Goal: Task Accomplishment & Management: Manage account settings

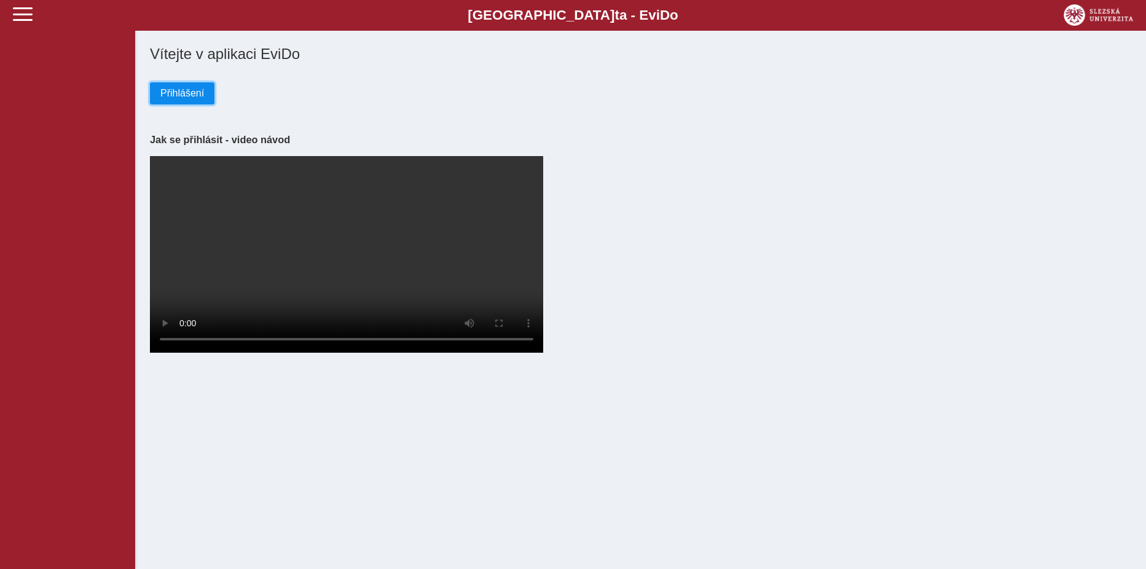
click at [176, 92] on span "Přihlášení" at bounding box center [182, 93] width 44 height 11
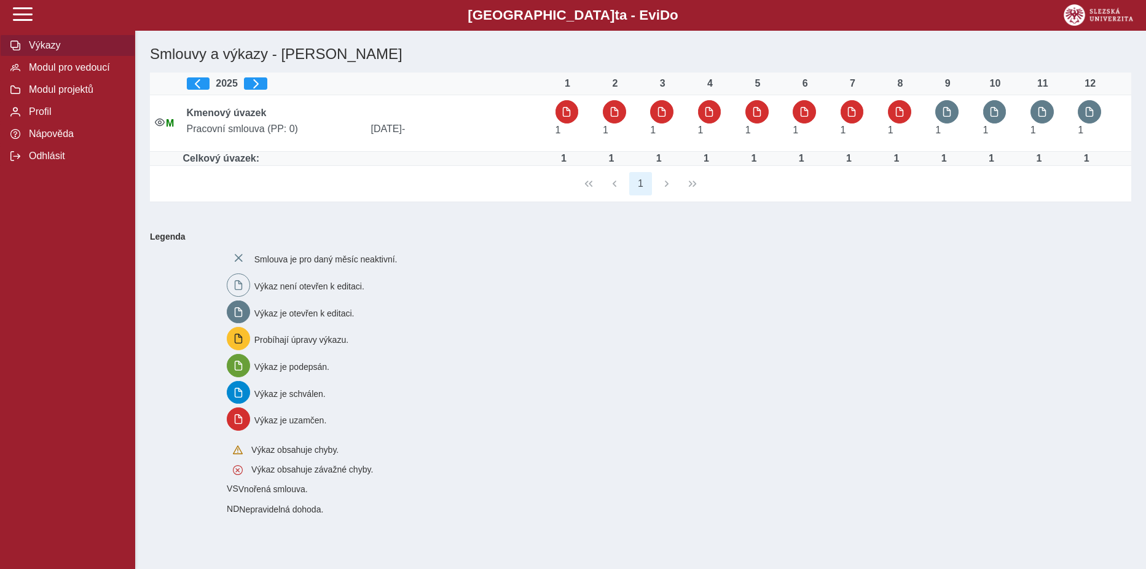
click at [49, 45] on span "Výkazy" at bounding box center [75, 45] width 100 height 11
click at [57, 68] on span "Modul pro vedoucí" at bounding box center [75, 67] width 100 height 11
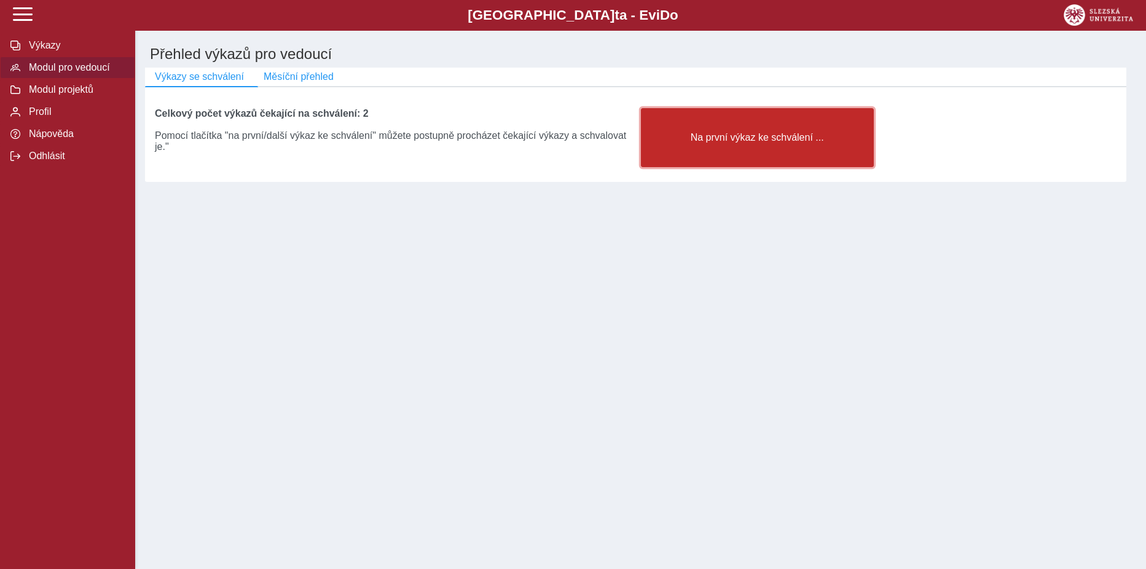
click at [787, 136] on span "Na první výkaz ke schválení ..." at bounding box center [757, 137] width 212 height 11
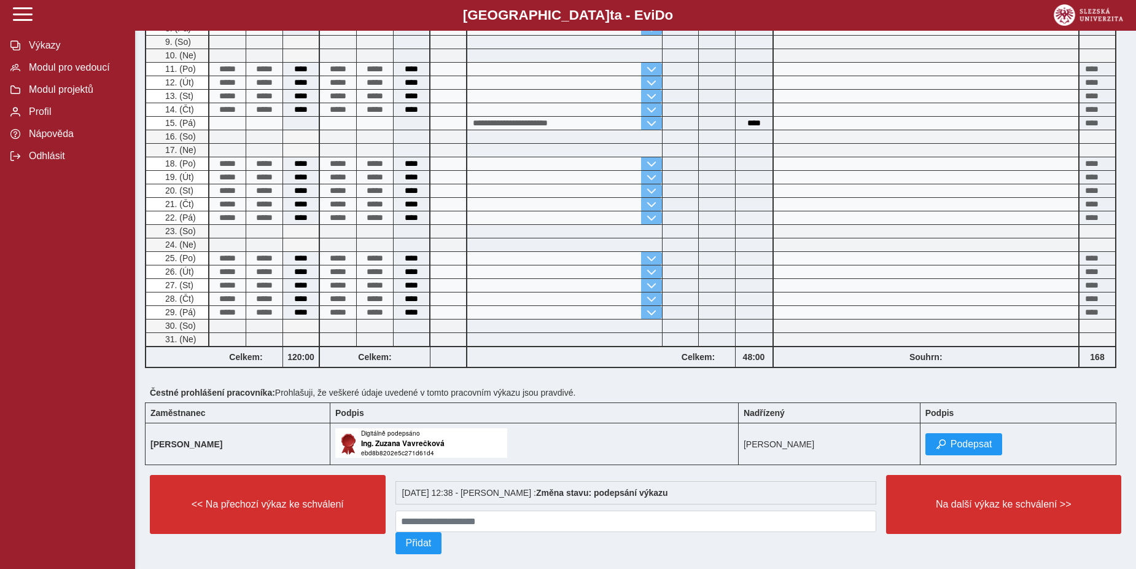
scroll to position [424, 0]
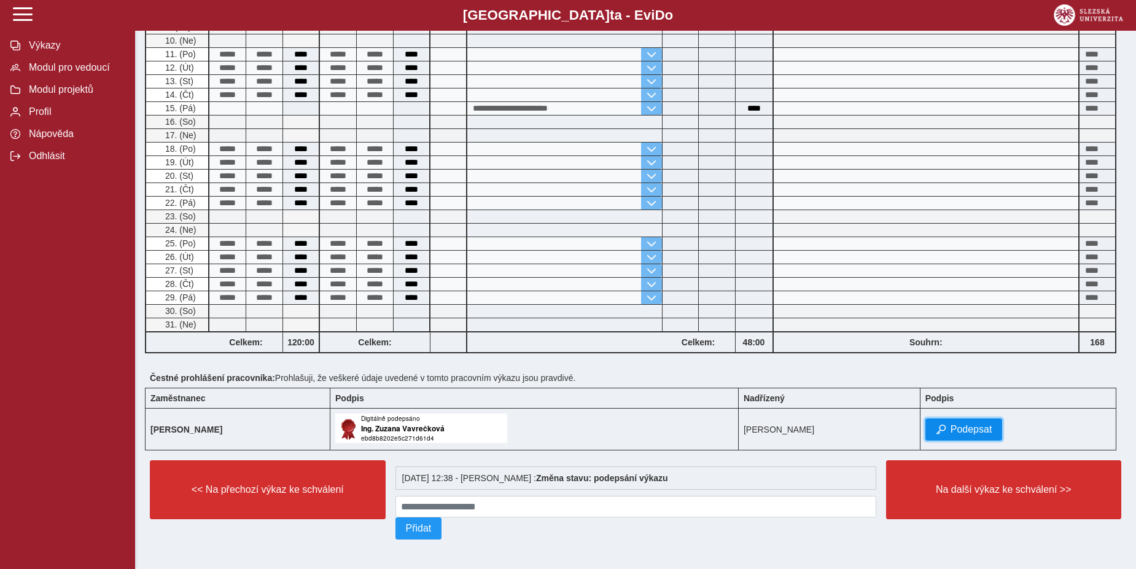
click at [993, 426] on span "Podepsat" at bounding box center [972, 429] width 42 height 11
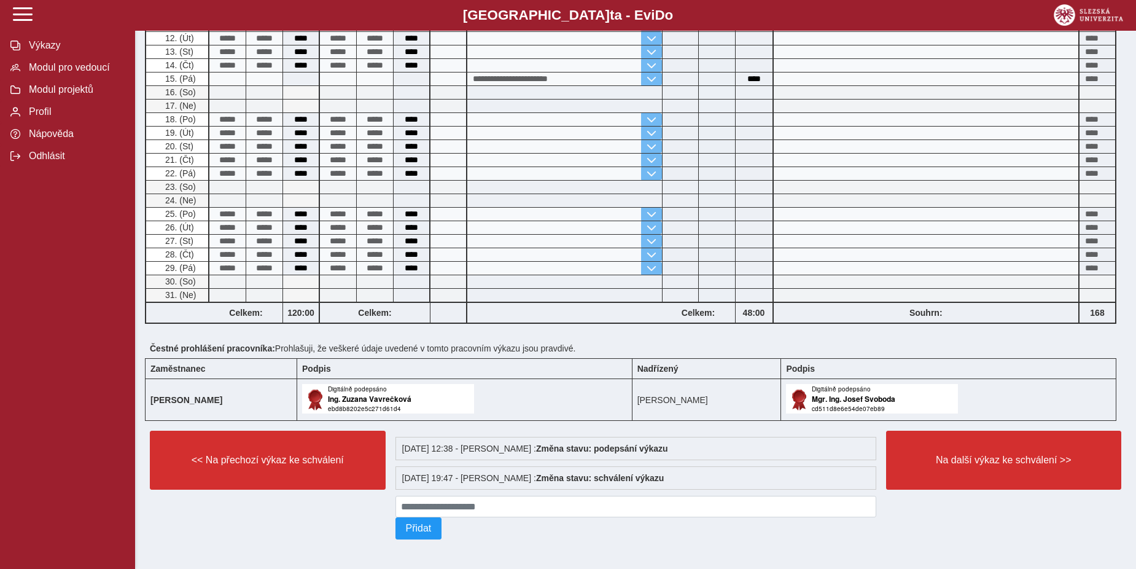
scroll to position [454, 0]
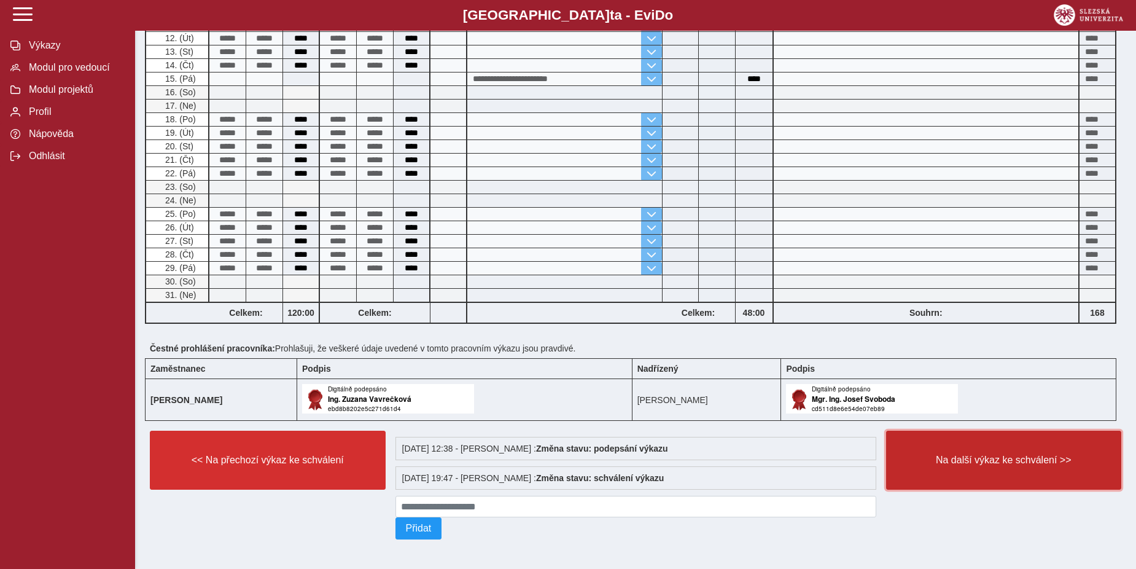
click at [1019, 458] on span "Na další výkaz ke schválení >>" at bounding box center [1004, 460] width 215 height 11
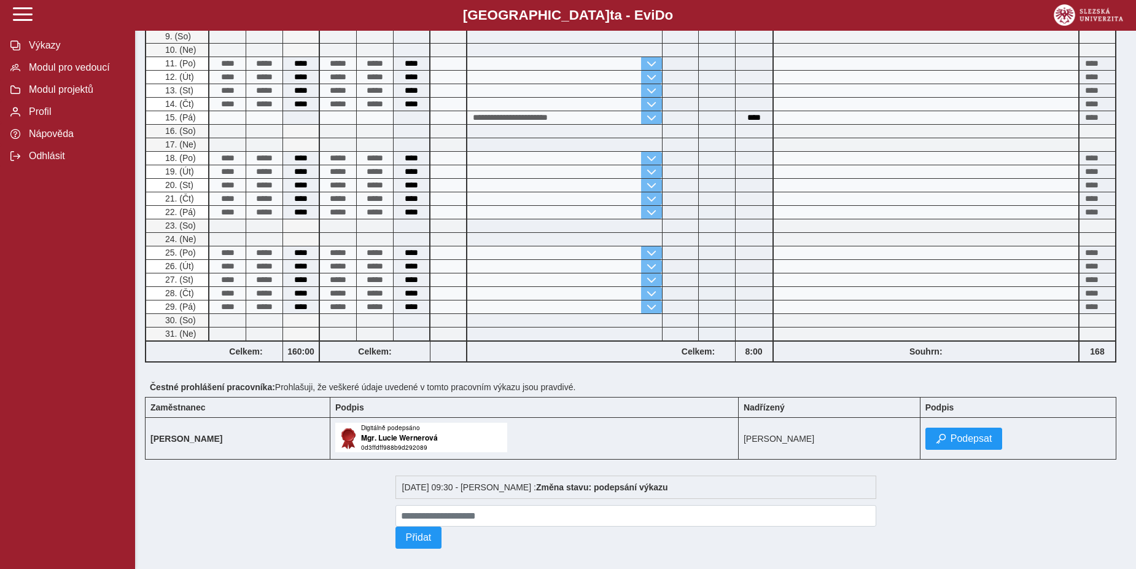
scroll to position [424, 0]
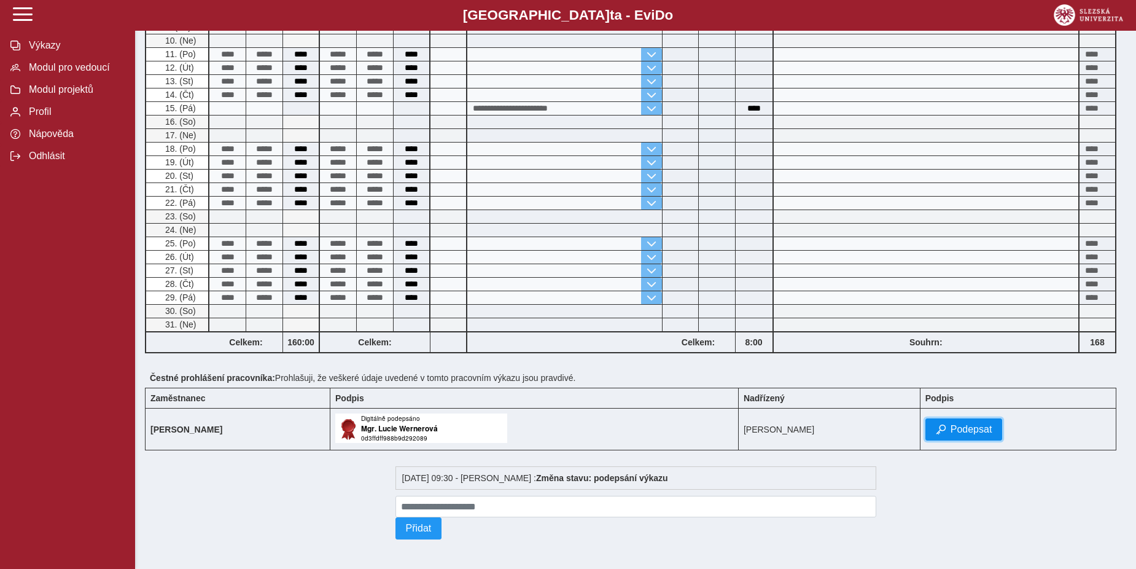
click at [993, 424] on span "Podepsat" at bounding box center [972, 429] width 42 height 11
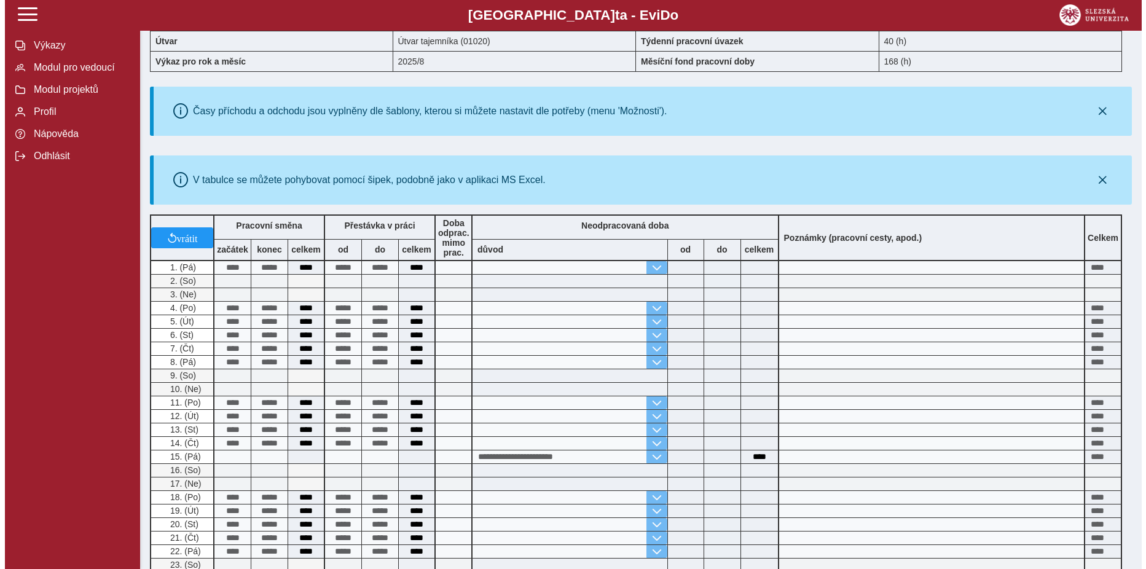
scroll to position [0, 0]
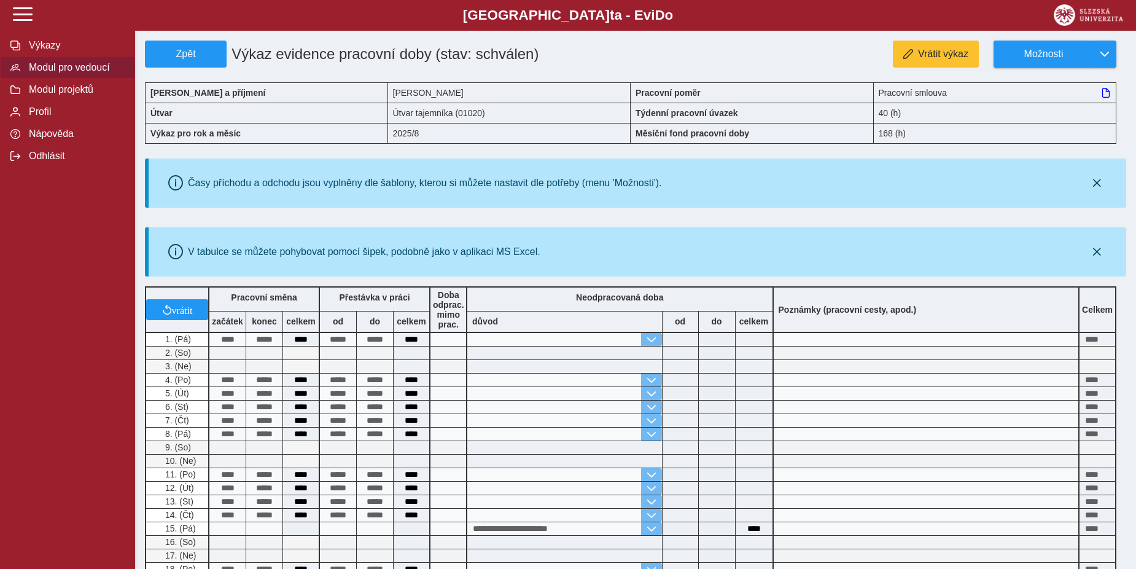
click at [63, 66] on span "Modul pro vedoucí" at bounding box center [75, 67] width 100 height 11
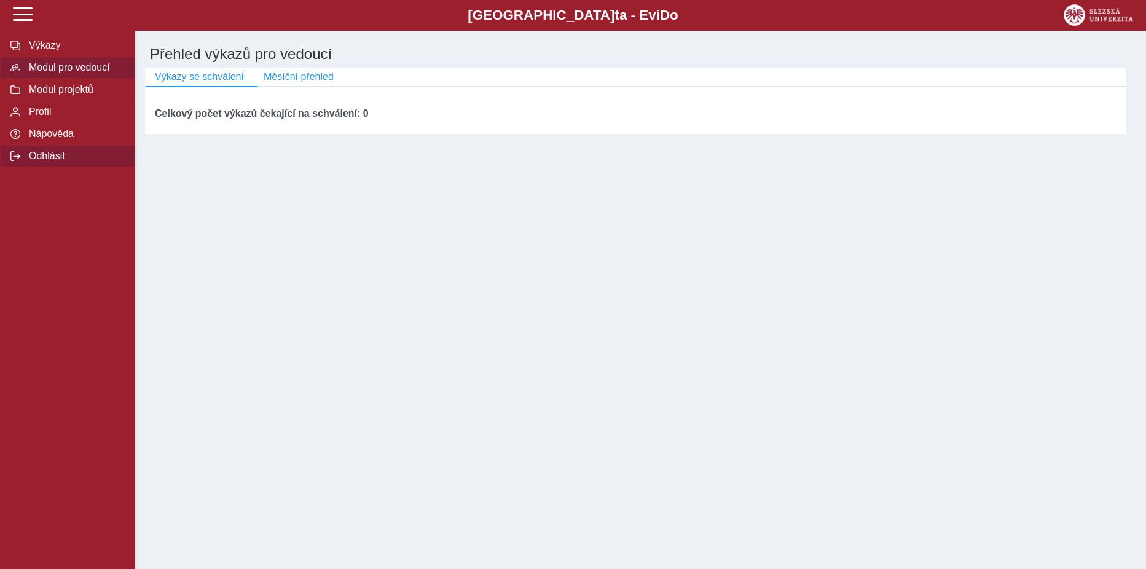
click at [45, 162] on span "Odhlásit" at bounding box center [75, 155] width 100 height 11
